Goal: Find specific page/section: Find specific page/section

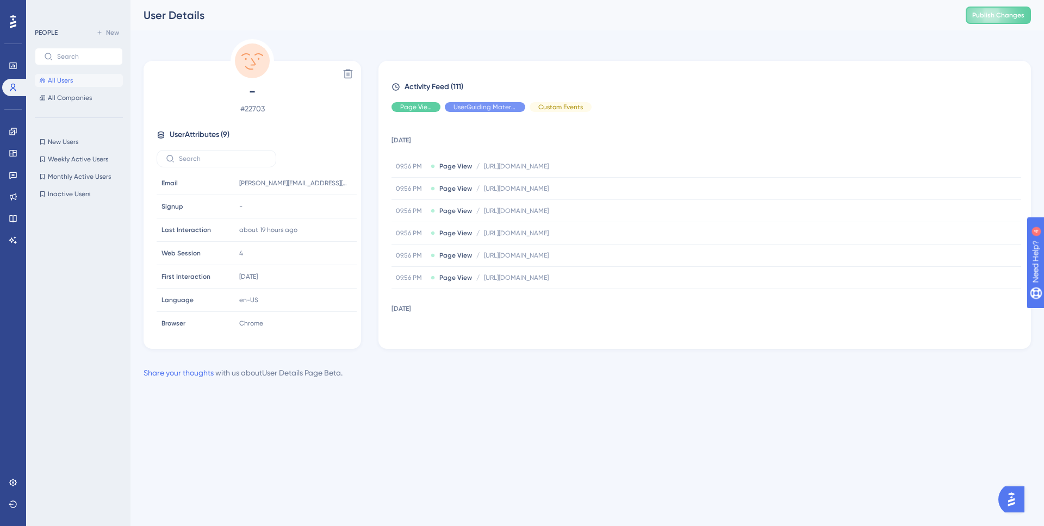
click at [71, 80] on span "All Users" at bounding box center [60, 80] width 25 height 9
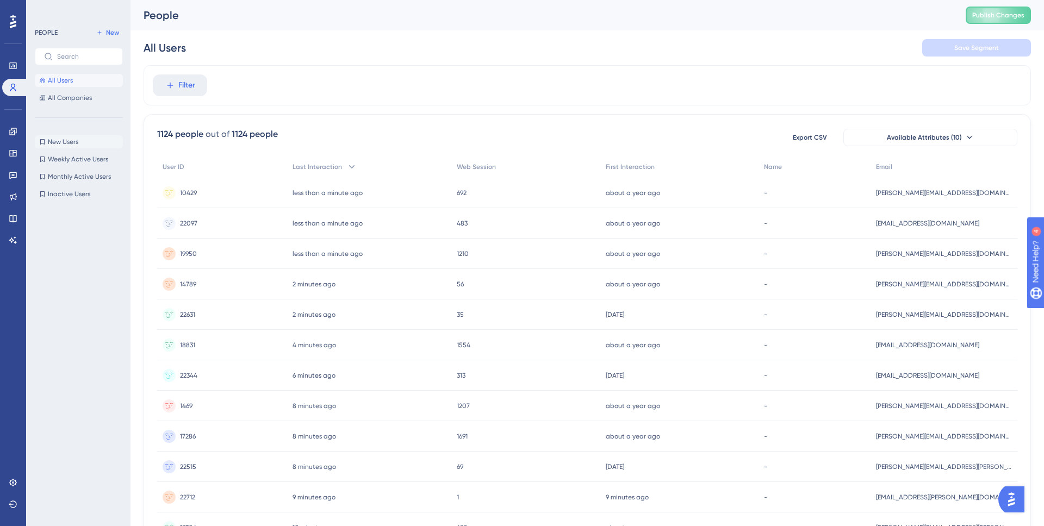
click at [79, 141] on button "New Users New Users" at bounding box center [79, 141] width 88 height 13
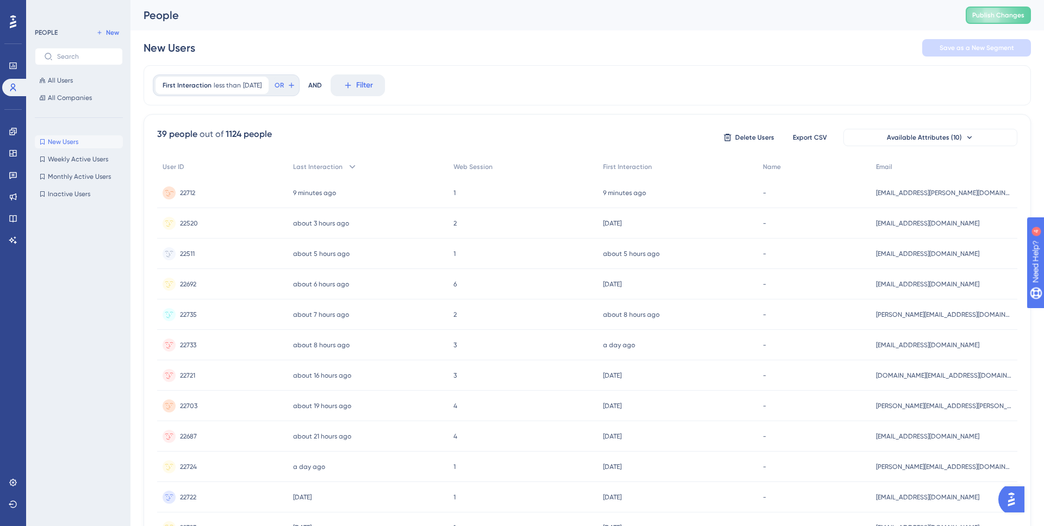
click at [248, 195] on div "22712 22712" at bounding box center [222, 193] width 131 height 30
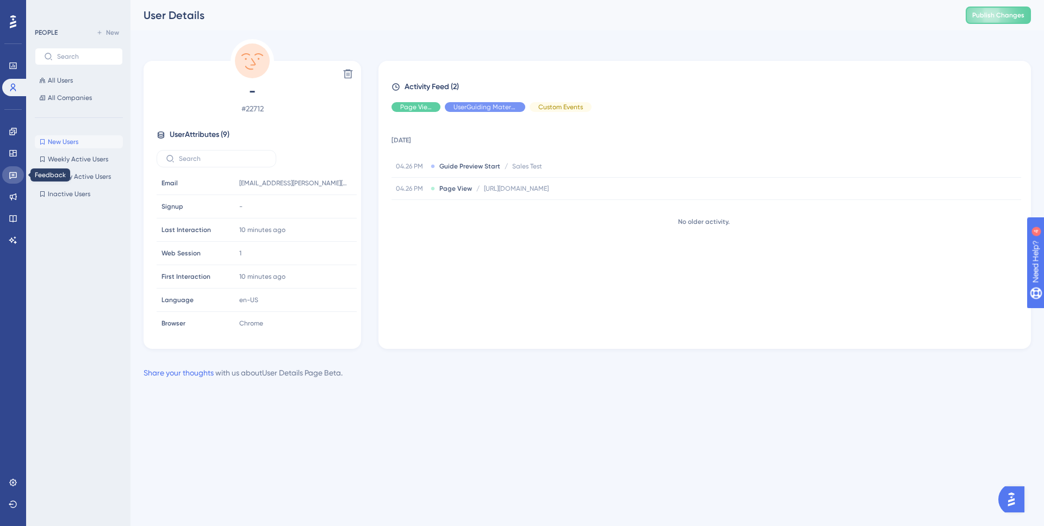
click at [10, 176] on icon at bounding box center [13, 175] width 9 height 9
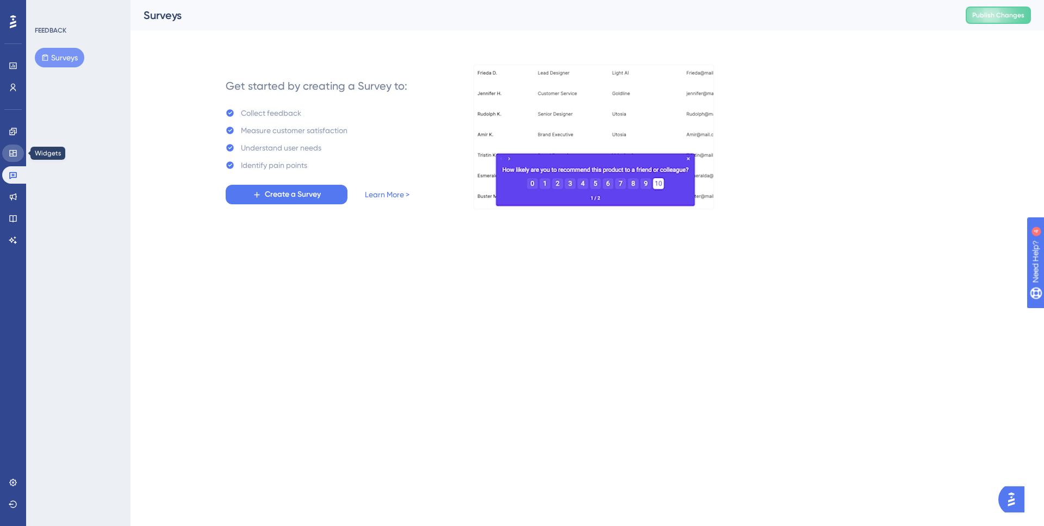
click at [14, 153] on icon at bounding box center [13, 153] width 9 height 9
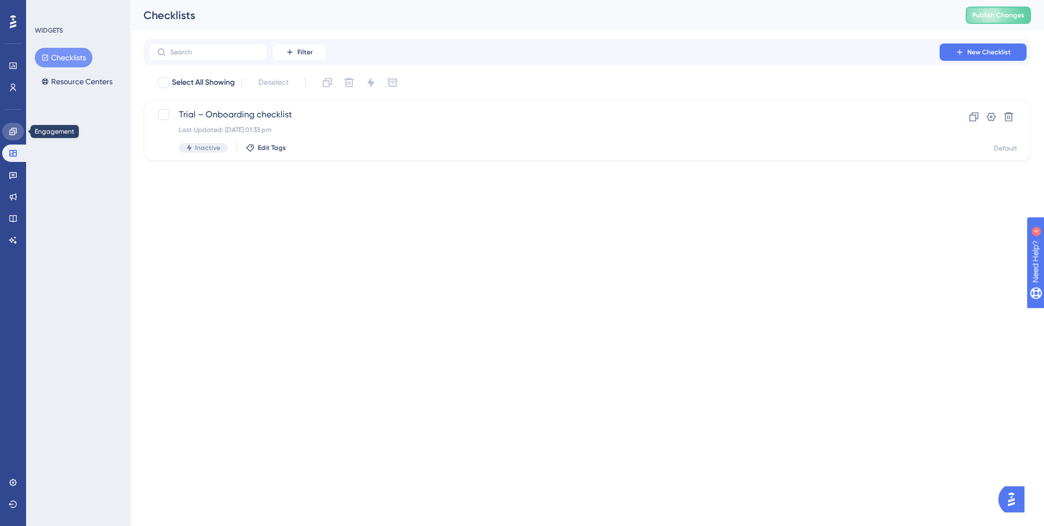
click at [16, 136] on link at bounding box center [13, 131] width 22 height 17
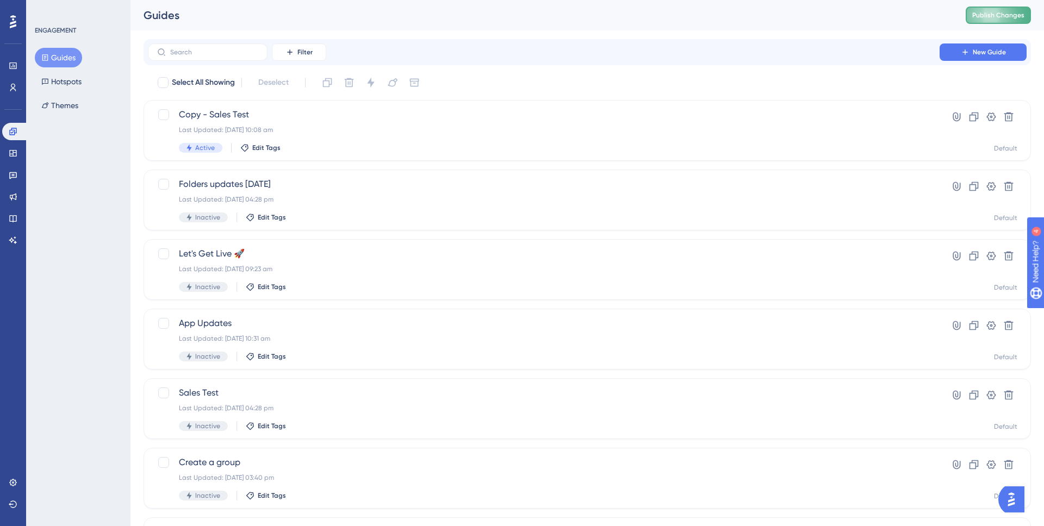
click at [988, 14] on span "Publish Changes" at bounding box center [998, 15] width 52 height 9
click at [17, 86] on link at bounding box center [13, 87] width 22 height 17
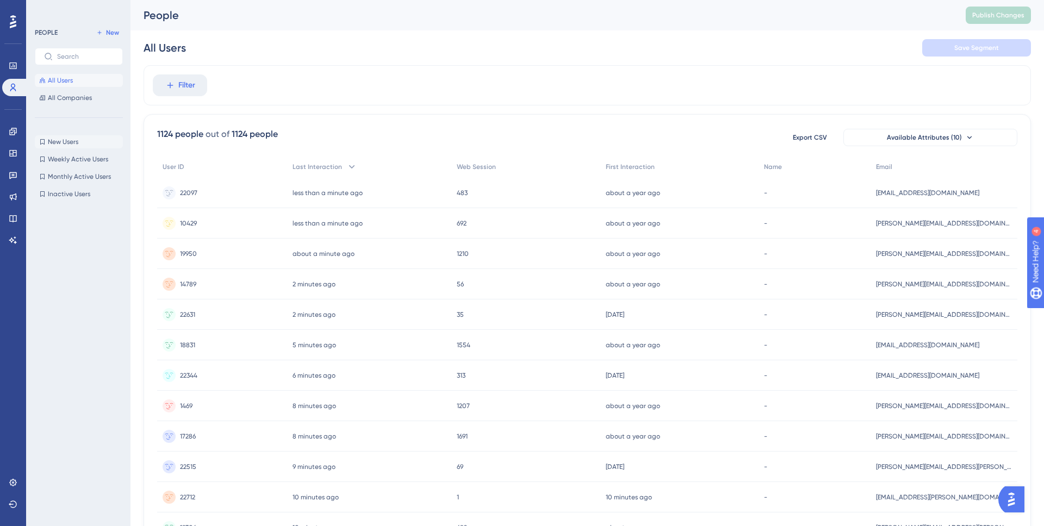
click at [64, 144] on span "New Users" at bounding box center [63, 142] width 30 height 9
